Goal: Use online tool/utility: Utilize a website feature to perform a specific function

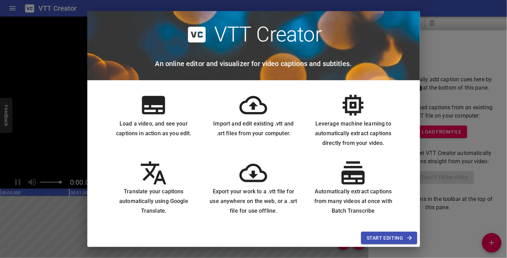
click at [394, 234] on span "Start Editing" at bounding box center [388, 238] width 45 height 9
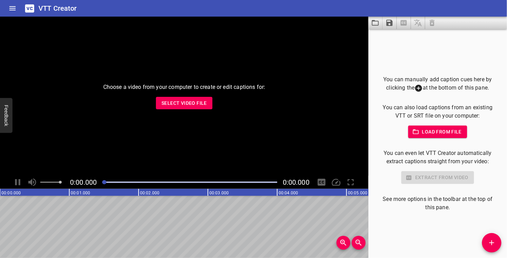
click at [201, 104] on span "Select Video File" at bounding box center [183, 103] width 45 height 9
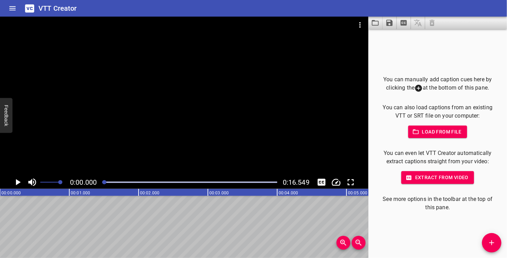
click at [431, 180] on span "Extract from video" at bounding box center [437, 177] width 62 height 9
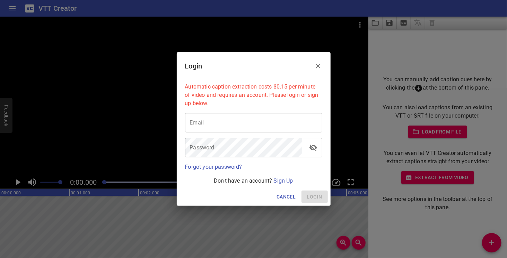
click at [282, 195] on span "Cancel" at bounding box center [285, 197] width 19 height 9
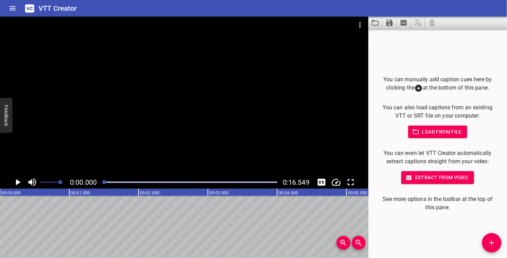
click at [416, 89] on icon at bounding box center [418, 88] width 8 height 8
click at [491, 244] on icon "Add Cue" at bounding box center [491, 243] width 5 height 5
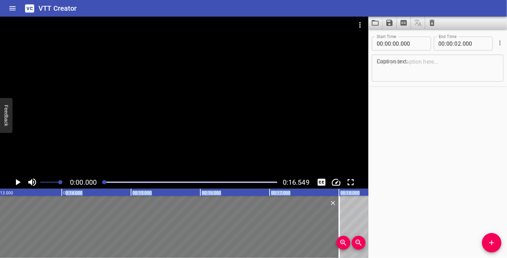
scroll to position [0, 916]
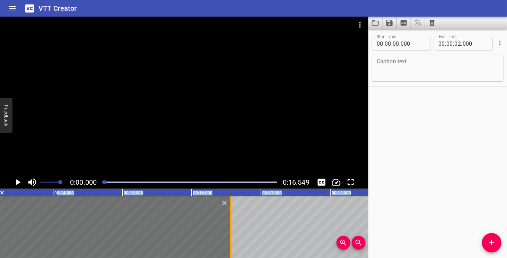
drag, startPoint x: 137, startPoint y: 198, endPoint x: 230, endPoint y: 199, distance: 92.1
click at [230, 199] on div at bounding box center [230, 227] width 7 height 62
type input "16"
type input "567"
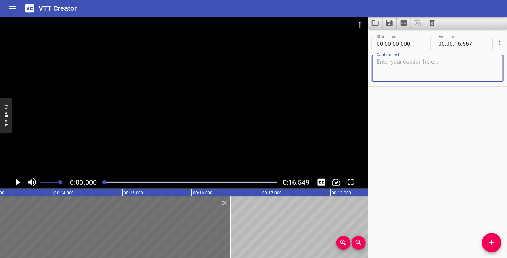
click at [395, 63] on textarea at bounding box center [437, 69] width 122 height 20
type textarea "B"
type textarea "No sound"
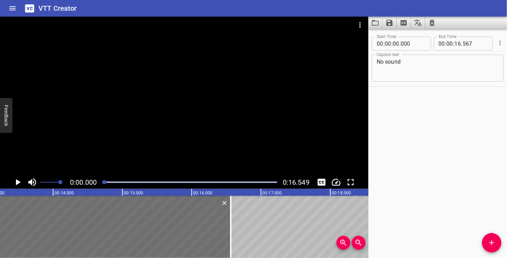
click at [432, 140] on div "Start Time 00 : 00 : 00 . 000 Start Time End Time 00 : 00 : 16 . 567 End Time C…" at bounding box center [437, 143] width 138 height 229
click at [501, 50] on div "Start Time 00 : 00 : 00 . 000 Start Time End Time 00 : 00 : 16 . 567 End Time C…" at bounding box center [437, 58] width 138 height 56
click at [463, 113] on div "Start Time 00 : 00 : 00 . 000 Start Time End Time 00 : 00 : 16 . 567 End Time C…" at bounding box center [437, 143] width 138 height 229
click at [390, 23] on icon "Save captions to file" at bounding box center [389, 23] width 6 height 6
click at [409, 38] on li "Save to VTT file" at bounding box center [407, 38] width 51 height 12
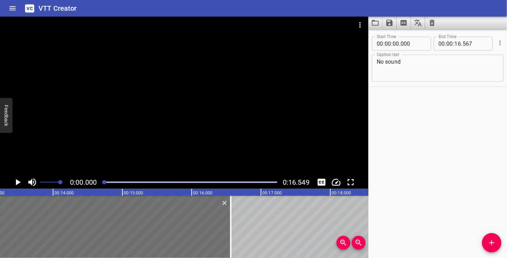
click at [386, 206] on div "Start Time 00 : 00 : 00 . 000 Start Time End Time 00 : 00 : 16 . 567 End Time C…" at bounding box center [437, 143] width 138 height 229
